Goal: Communication & Community: Share content

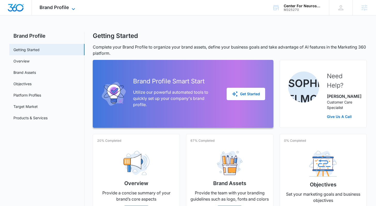
click at [64, 10] on span "Brand Profile" at bounding box center [54, 7] width 29 height 5
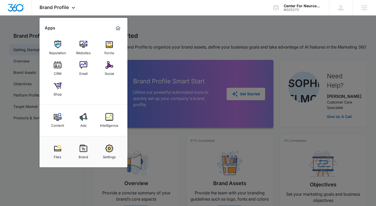
click at [111, 69] on div "Social" at bounding box center [109, 72] width 9 height 7
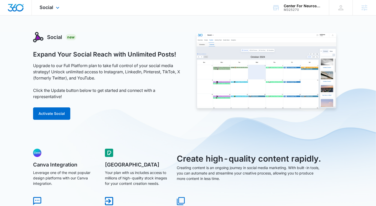
click at [54, 10] on div "Social Apps Reputation Websites Forms CRM Email Social Shop Content Ads Intelli…" at bounding box center [50, 7] width 37 height 15
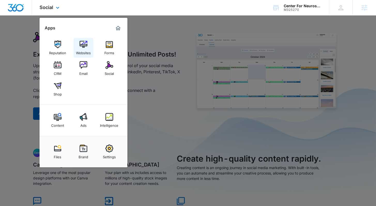
click at [82, 48] on img at bounding box center [84, 45] width 8 height 8
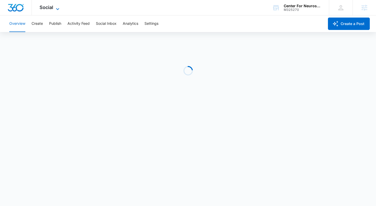
click at [57, 8] on icon at bounding box center [58, 9] width 6 height 6
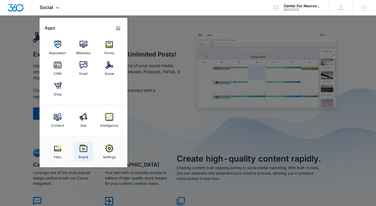
click at [86, 152] on img at bounding box center [84, 149] width 8 height 8
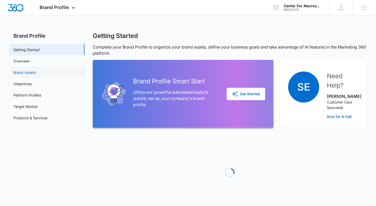
click at [30, 75] on link "Brand Assets" at bounding box center [24, 72] width 22 height 5
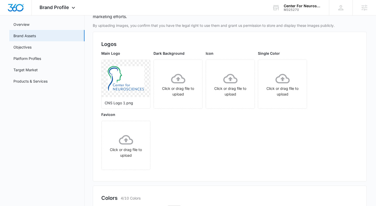
scroll to position [42, 0]
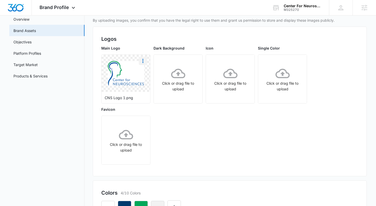
click at [143, 60] on icon "More" at bounding box center [143, 61] width 6 height 6
click at [148, 75] on div "Download" at bounding box center [153, 76] width 17 height 4
click at [55, 6] on span "Brand Profile" at bounding box center [54, 7] width 29 height 5
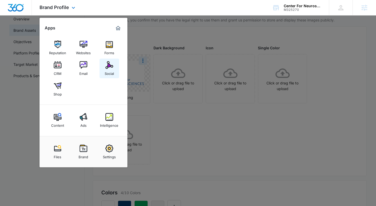
click at [114, 66] on link "Social" at bounding box center [109, 69] width 20 height 20
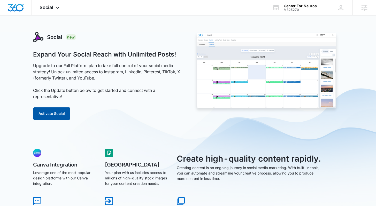
click at [55, 112] on button "Activate Social" at bounding box center [51, 113] width 37 height 12
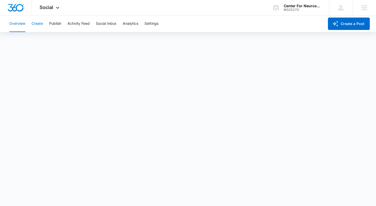
click at [38, 24] on button "Create" at bounding box center [37, 24] width 11 height 17
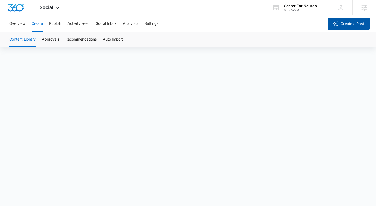
click at [346, 25] on button "Create a Post" at bounding box center [349, 24] width 42 height 12
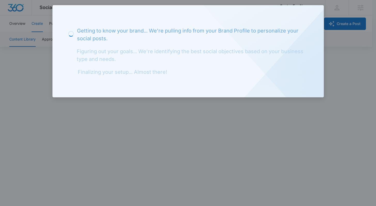
click at [252, 112] on div at bounding box center [188, 103] width 376 height 206
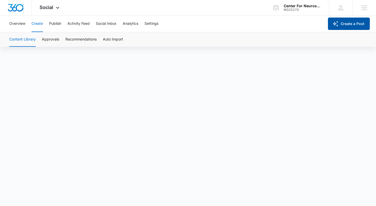
click at [338, 25] on icon "button" at bounding box center [335, 24] width 6 height 6
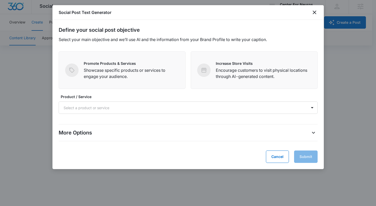
scroll to position [4, 0]
click at [309, 132] on div "More Options" at bounding box center [188, 133] width 259 height 8
click at [314, 132] on icon "More Options" at bounding box center [313, 133] width 3 height 2
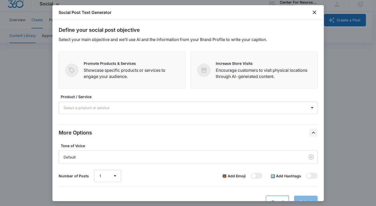
click at [314, 132] on div "Define your social post objective Select your main objective and we’ll use AI a…" at bounding box center [187, 110] width 271 height 181
click at [314, 13] on icon "close" at bounding box center [314, 12] width 6 height 6
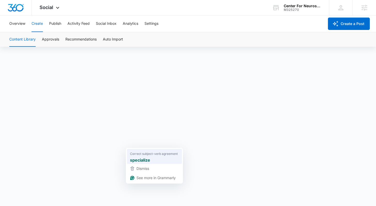
click at [139, 157] on strong "specialize" at bounding box center [140, 160] width 20 height 6
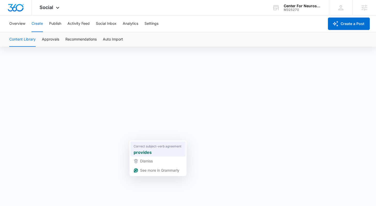
click at [144, 152] on strong "provides" at bounding box center [143, 152] width 18 height 6
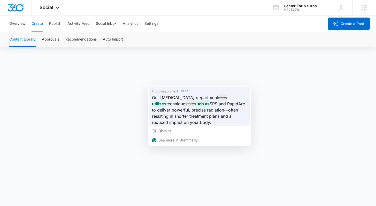
click at [181, 121] on span "SRS and RapidArc to deliver powerful, precise radiation—often resulting in shor…" at bounding box center [198, 113] width 93 height 25
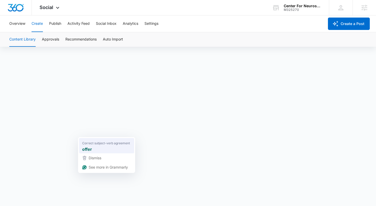
click at [89, 144] on span "Correct subject-verb agreement" at bounding box center [106, 143] width 48 height 5
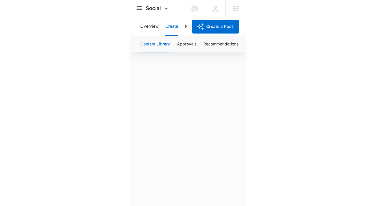
scroll to position [0, 0]
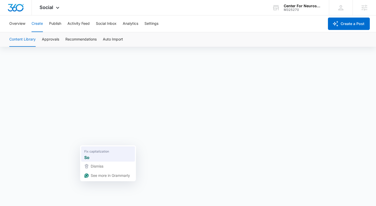
click at [88, 152] on span "Fix capitalization" at bounding box center [96, 151] width 25 height 5
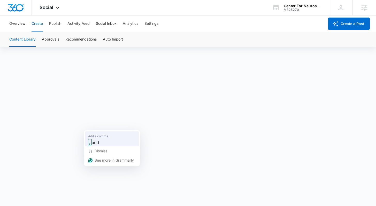
click at [93, 138] on div ", and" at bounding box center [112, 142] width 50 height 8
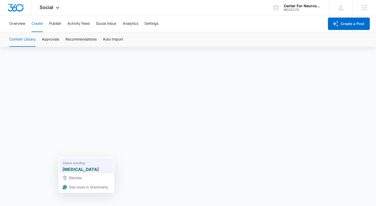
click at [67, 161] on span "Check wording" at bounding box center [74, 162] width 22 height 5
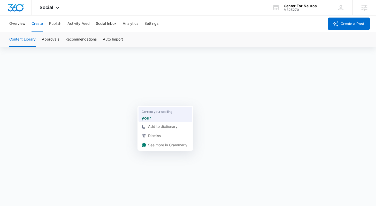
click at [153, 110] on span "Correct your spelling" at bounding box center [157, 111] width 31 height 5
